Goal: Task Accomplishment & Management: Use online tool/utility

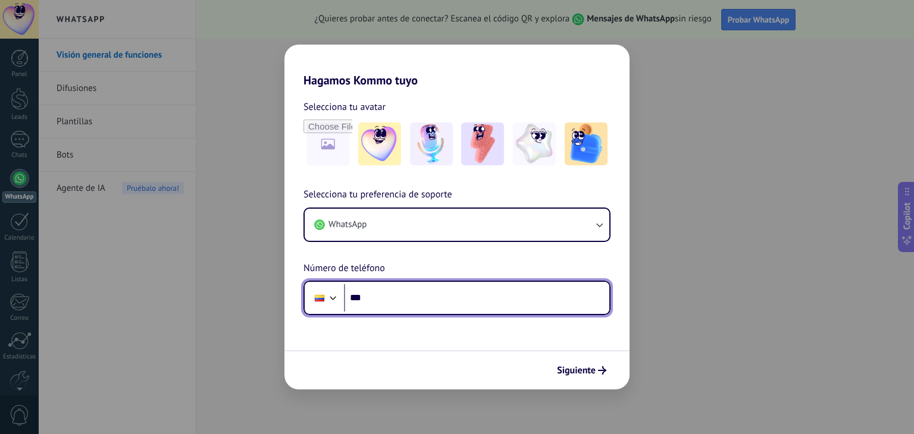
click at [451, 298] on input "***" at bounding box center [476, 297] width 265 height 27
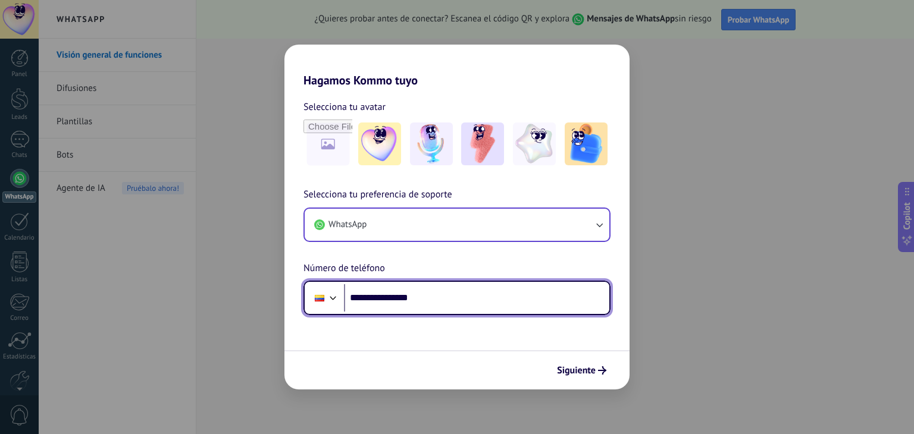
type input "**********"
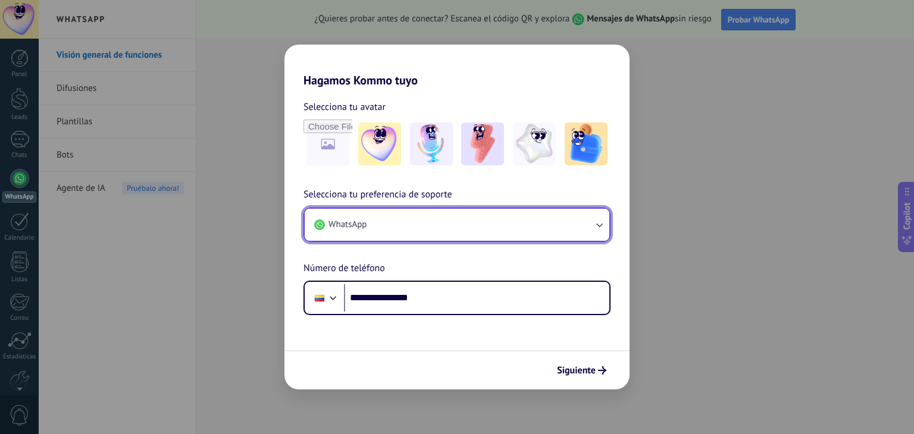
click at [599, 224] on icon "button" at bounding box center [599, 225] width 12 height 12
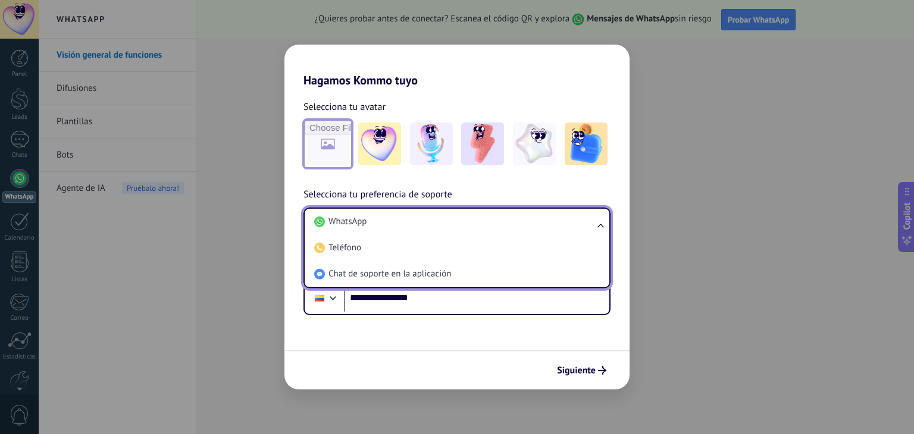
click at [334, 142] on input "file" at bounding box center [328, 144] width 46 height 46
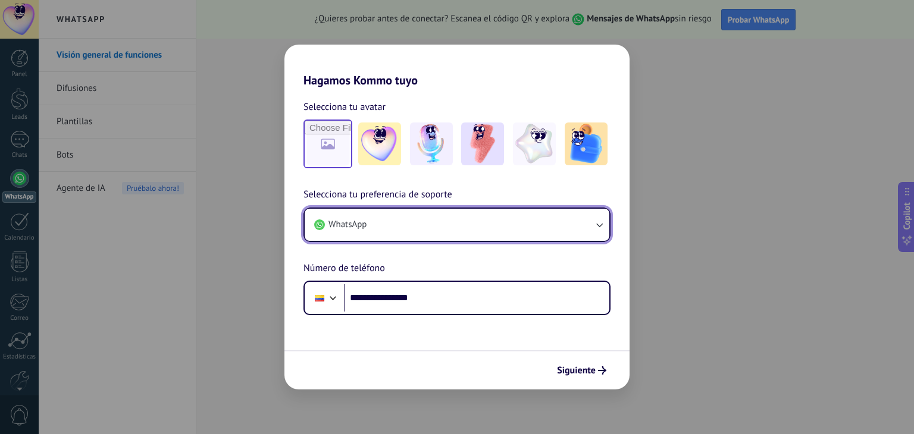
type input "**********"
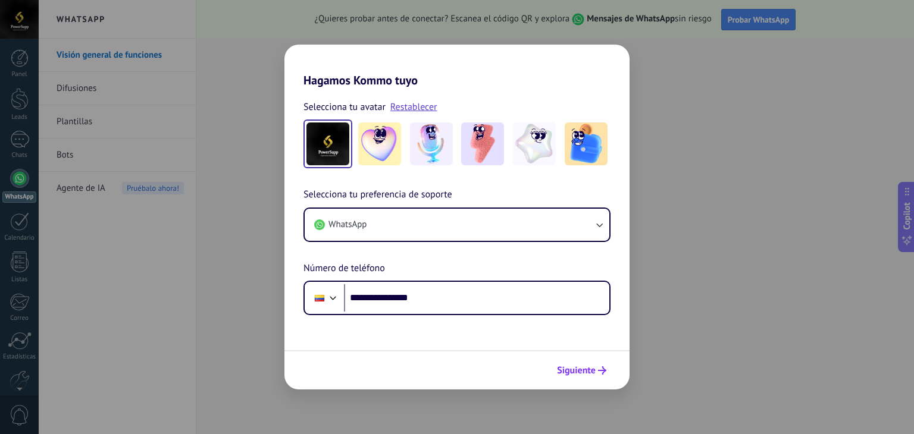
click at [579, 370] on span "Siguiente" at bounding box center [576, 371] width 39 height 8
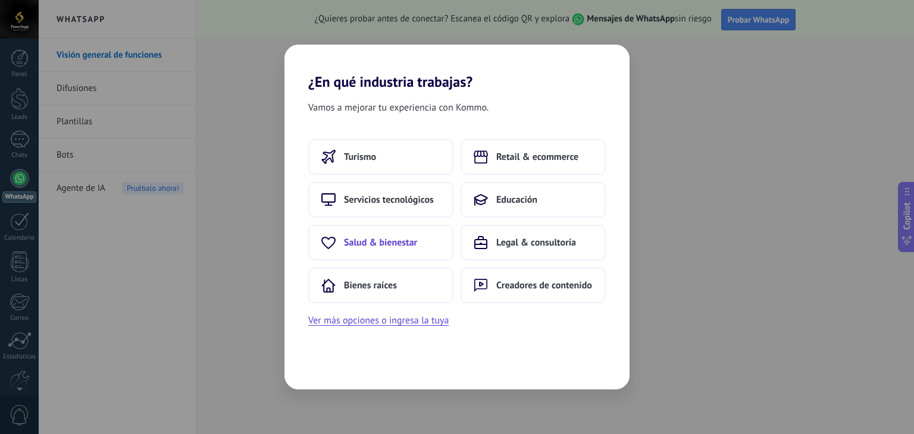
click at [380, 239] on span "Salud & bienestar" at bounding box center [380, 243] width 73 height 12
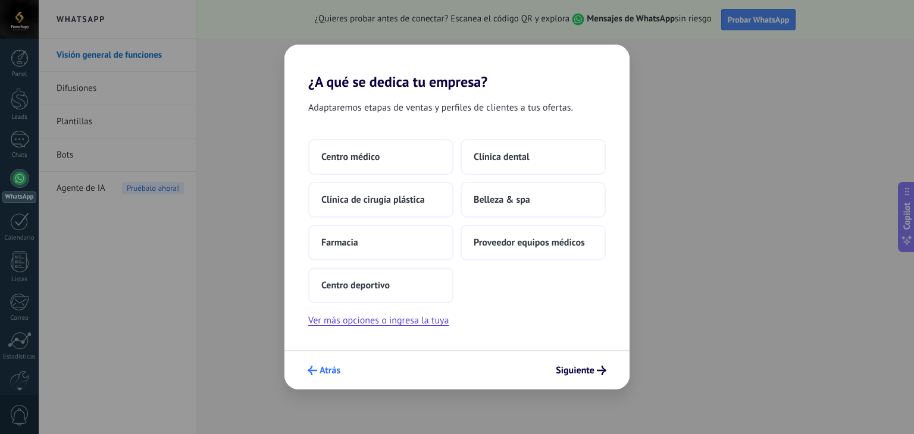
click at [327, 375] on span "Atrás" at bounding box center [330, 371] width 21 height 8
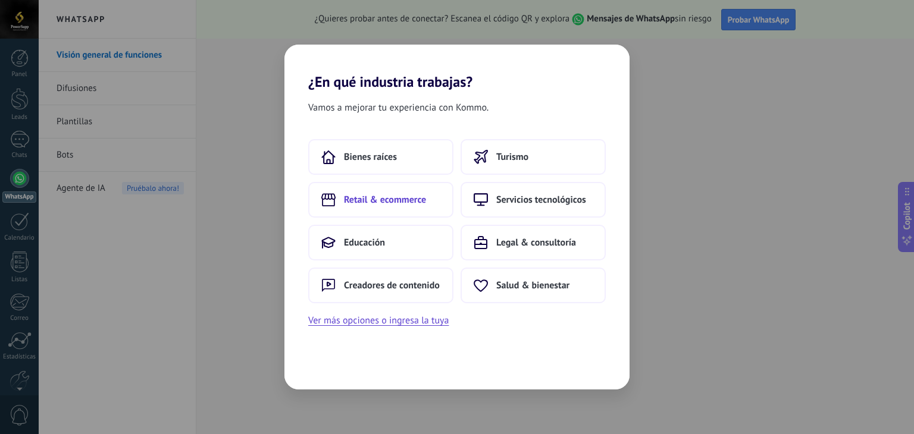
click at [386, 208] on button "Retail & ecommerce" at bounding box center [380, 200] width 145 height 36
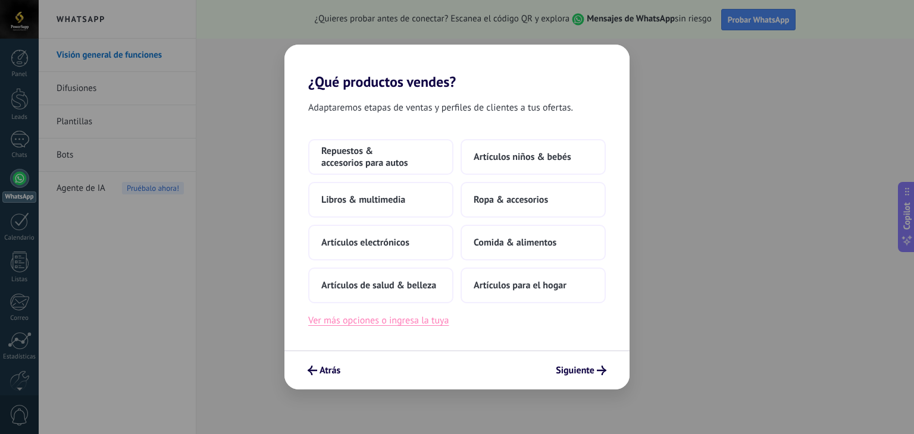
click at [432, 323] on button "Ver más opciones o ingresa la tuya" at bounding box center [378, 320] width 140 height 15
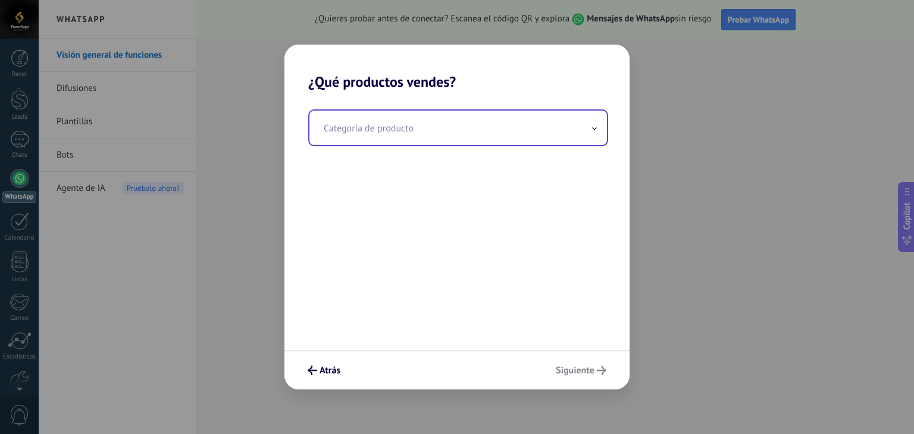
click at [393, 134] on input "text" at bounding box center [458, 128] width 298 height 35
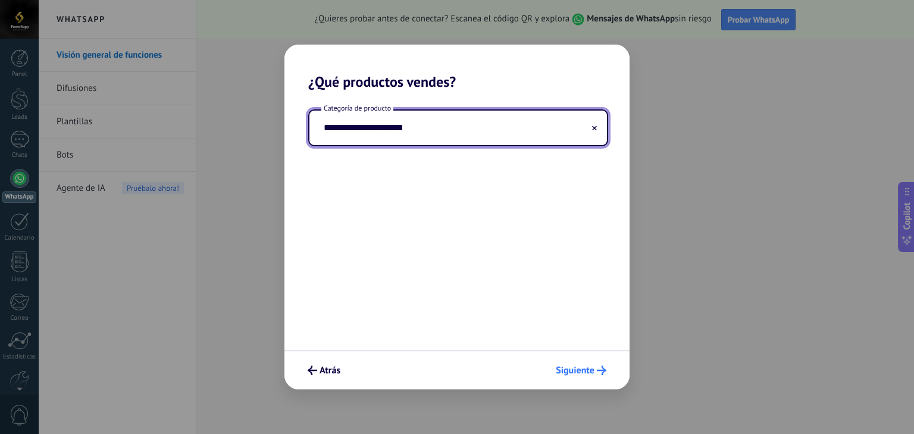
type input "**********"
click at [575, 370] on span "Siguiente" at bounding box center [575, 371] width 39 height 8
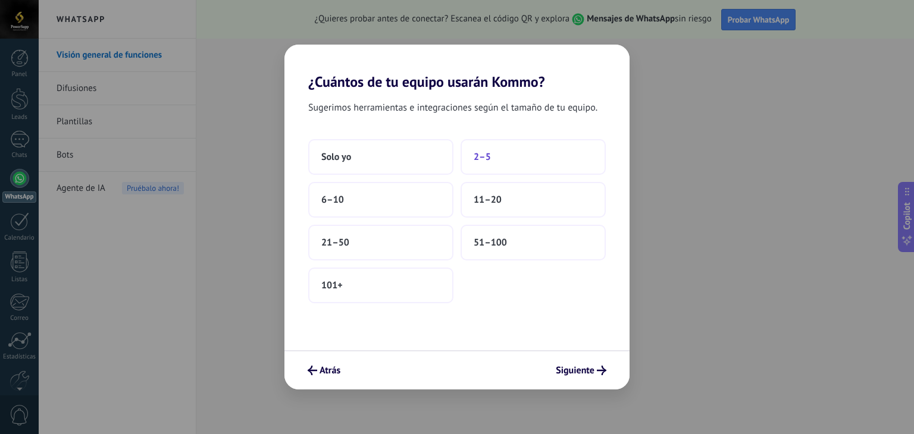
click at [512, 151] on button "2–5" at bounding box center [533, 157] width 145 height 36
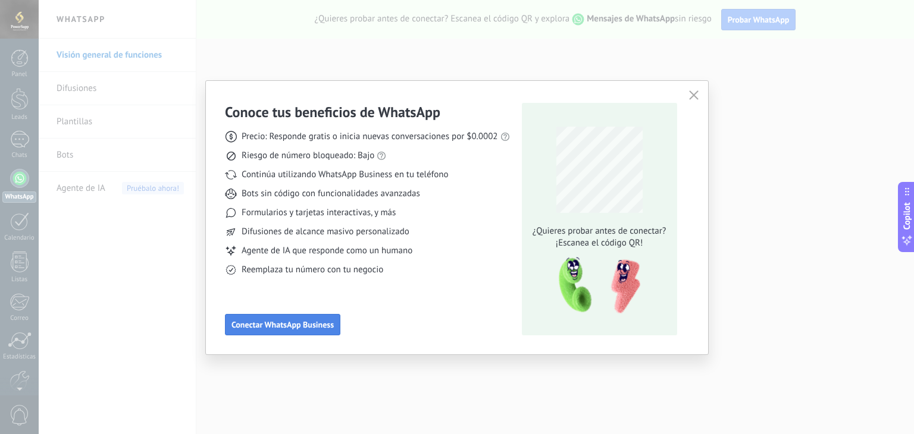
click at [323, 323] on span "Conectar WhatsApp Business" at bounding box center [282, 325] width 102 height 8
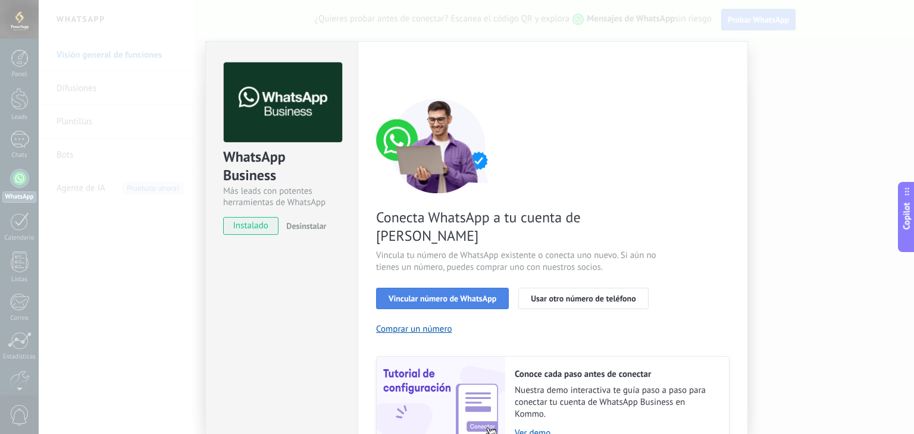
click at [474, 295] on span "Vincular número de WhatsApp" at bounding box center [443, 299] width 108 height 8
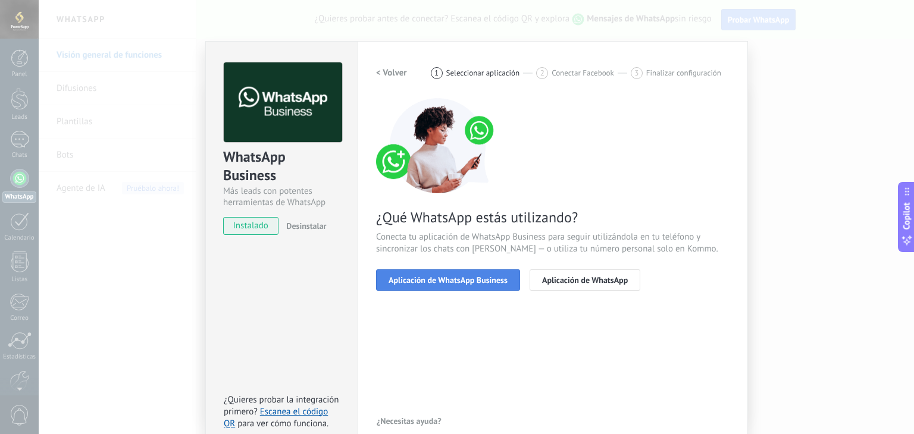
click at [457, 285] on button "Aplicación de WhatsApp Business" at bounding box center [448, 280] width 144 height 21
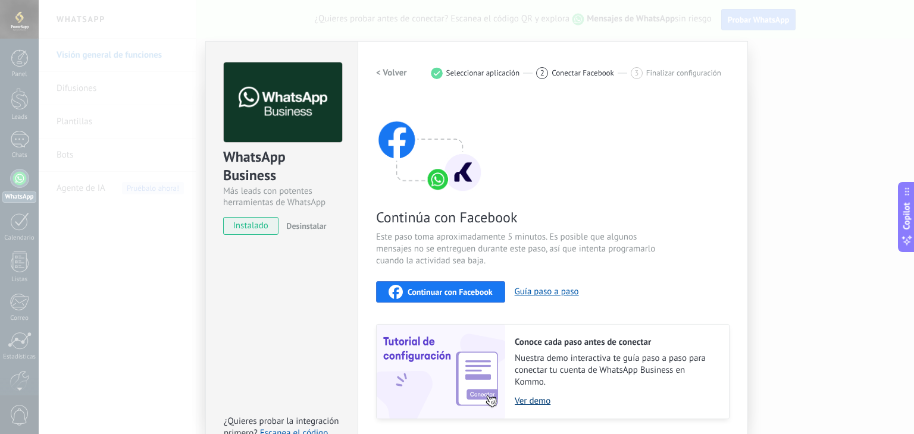
scroll to position [37, 0]
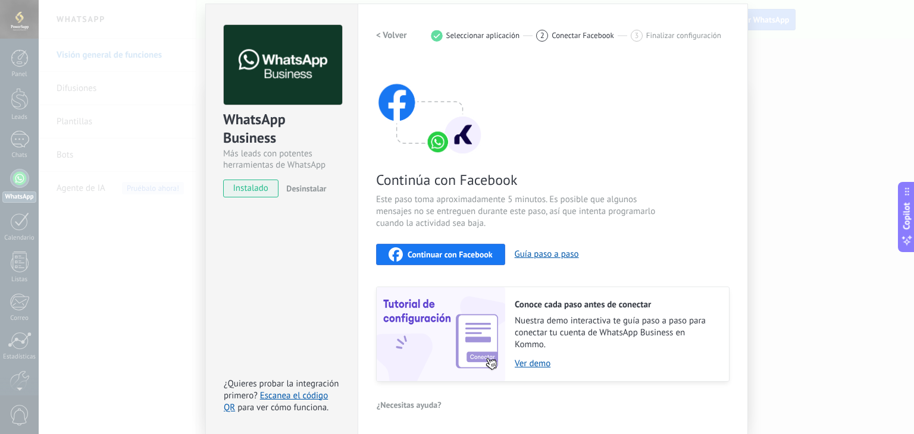
click at [454, 36] on span "Seleccionar aplicación" at bounding box center [483, 35] width 74 height 9
click at [401, 37] on h2 "< Volver" at bounding box center [391, 35] width 31 height 11
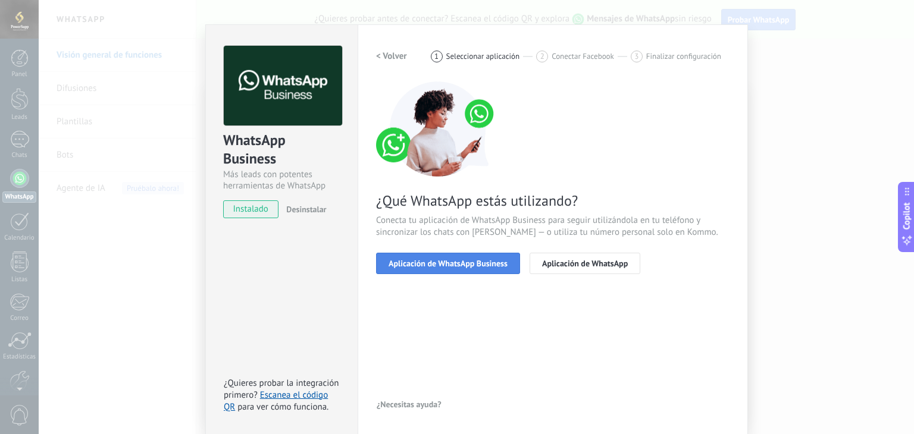
click at [415, 267] on span "Aplicación de WhatsApp Business" at bounding box center [448, 263] width 119 height 8
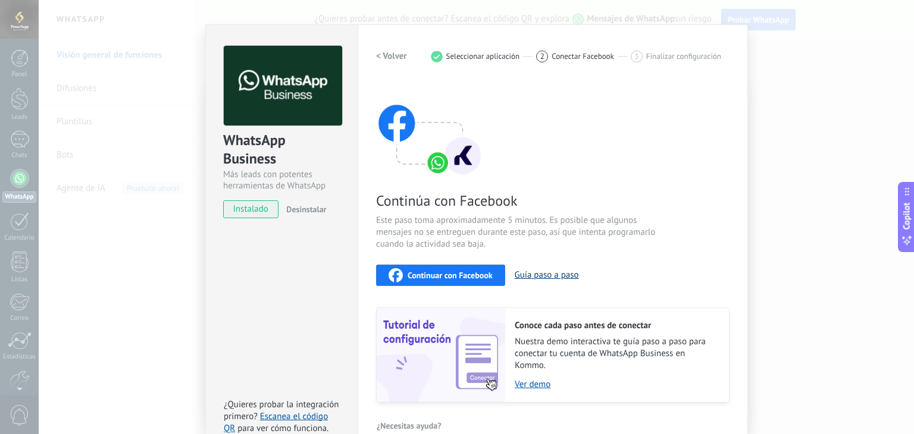
click at [534, 276] on button "Guía paso a paso" at bounding box center [547, 275] width 64 height 11
click at [540, 60] on span "2" at bounding box center [542, 56] width 4 height 10
click at [251, 210] on span "instalado" at bounding box center [251, 210] width 54 height 18
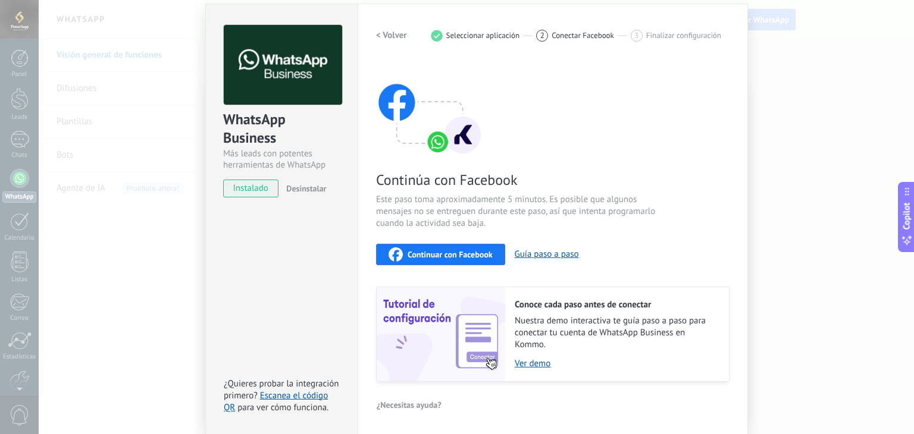
click at [436, 244] on button "Continuar con Facebook" at bounding box center [440, 254] width 129 height 21
click at [443, 251] on span "Continuar con Facebook" at bounding box center [450, 255] width 85 height 8
click at [143, 138] on div "WhatsApp Business Más leads con potentes herramientas de WhatsApp instalado Des…" at bounding box center [476, 217] width 875 height 434
